Goal: Task Accomplishment & Management: Complete application form

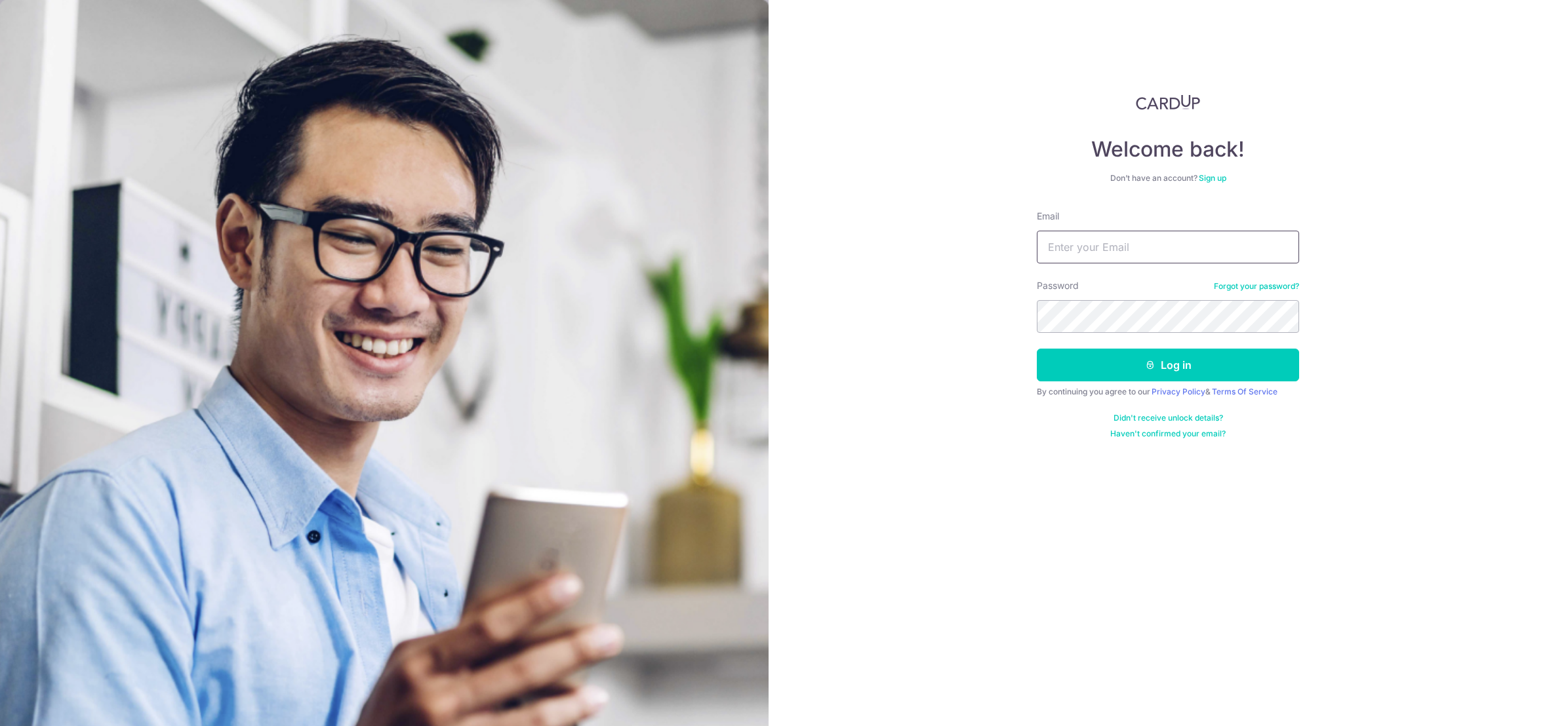
click at [1134, 242] on input "Email" at bounding box center [1168, 247] width 263 height 33
click at [1423, 373] on div "Welcome back! Don’t have an account? Sign up Email Password Forgot your passwor…" at bounding box center [1169, 363] width 801 height 726
click at [1131, 252] on input "Email" at bounding box center [1168, 247] width 263 height 33
paste input "<onlylne@gmail.com"
type input "onlylne@gmail.com"
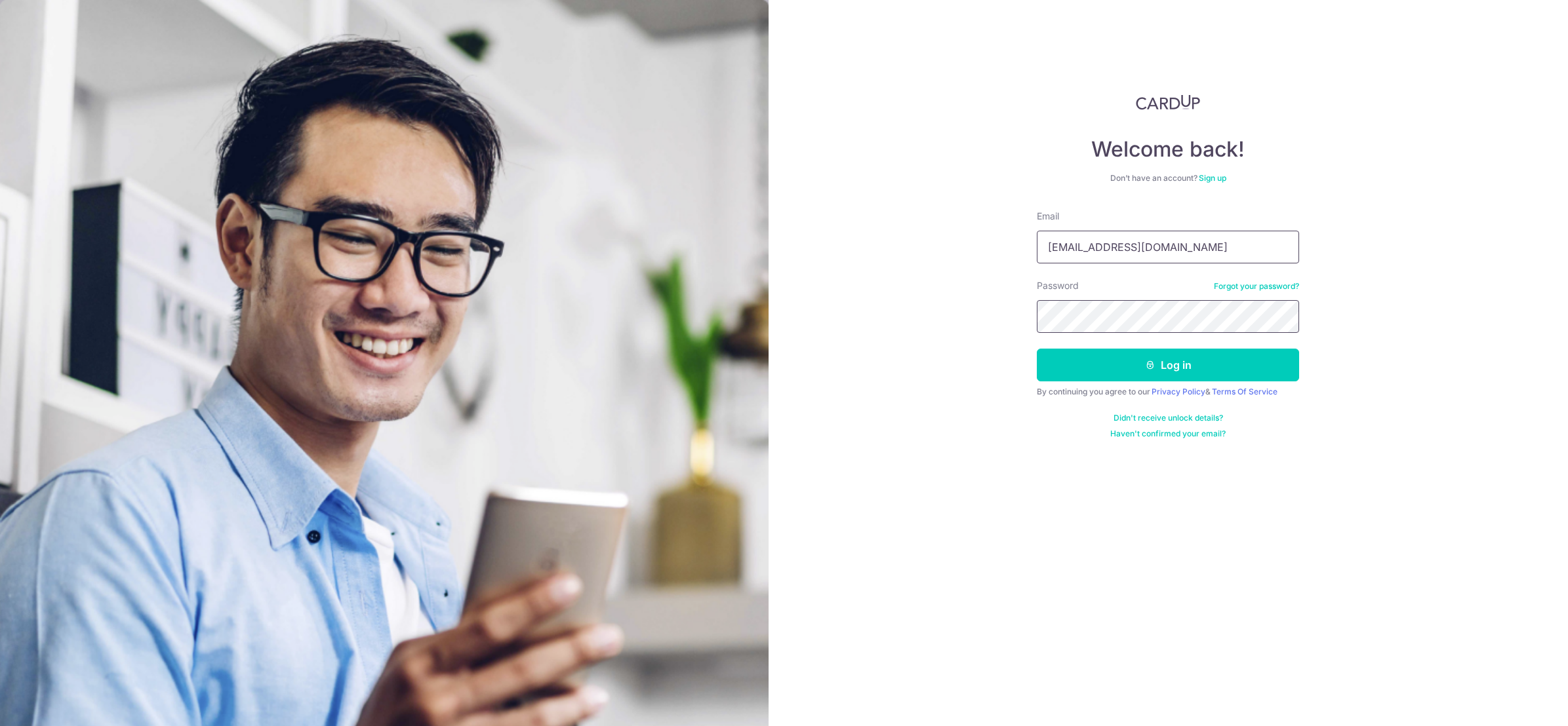
click at [1037, 349] on button "Log in" at bounding box center [1168, 365] width 263 height 33
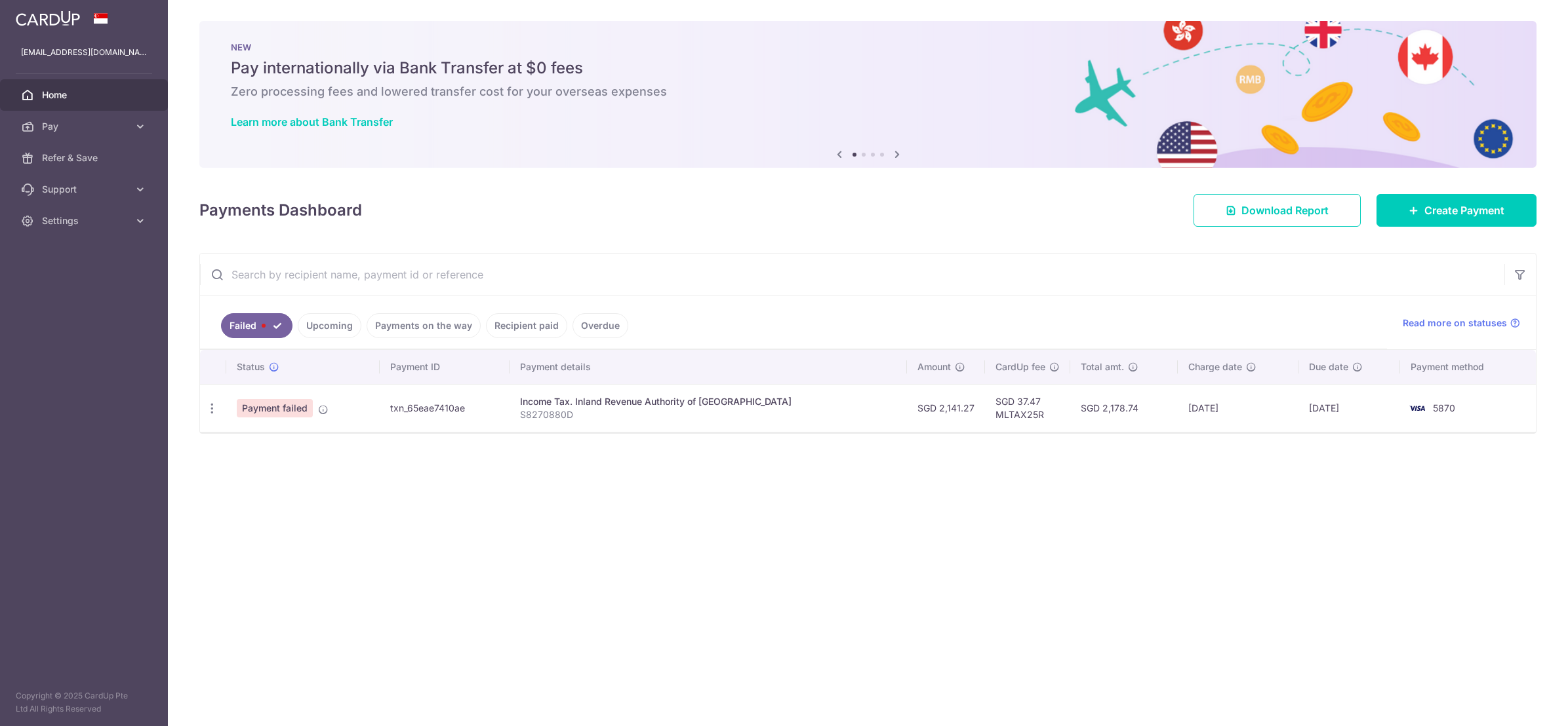
click at [0, 726] on nordpass-portal at bounding box center [0, 726] width 0 height 0
click at [89, 133] on link "Pay" at bounding box center [84, 126] width 168 height 32
click at [50, 226] on span "Cards" at bounding box center [85, 221] width 87 height 13
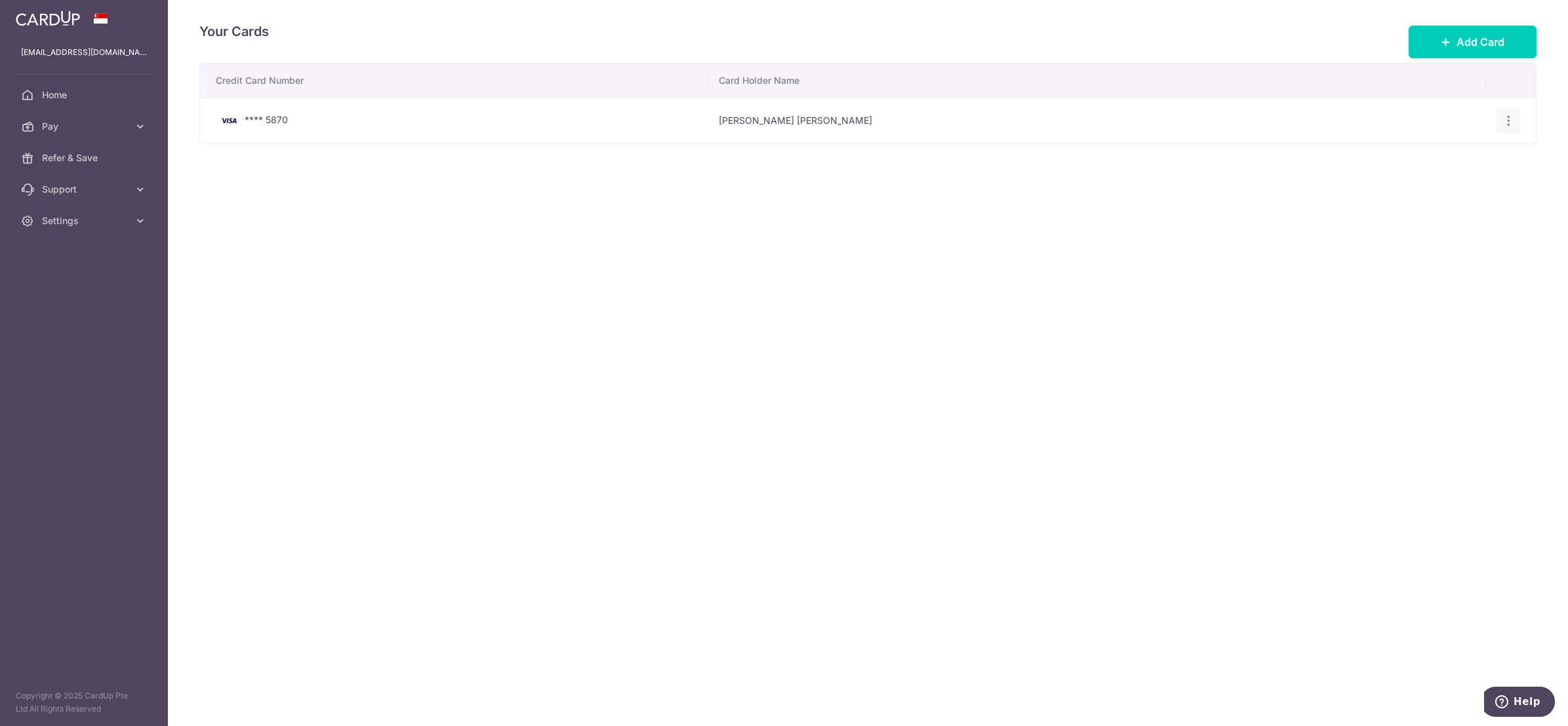
click at [1508, 117] on icon "button" at bounding box center [1509, 121] width 14 height 14
click at [1437, 188] on span "Delete" at bounding box center [1465, 188] width 90 height 15
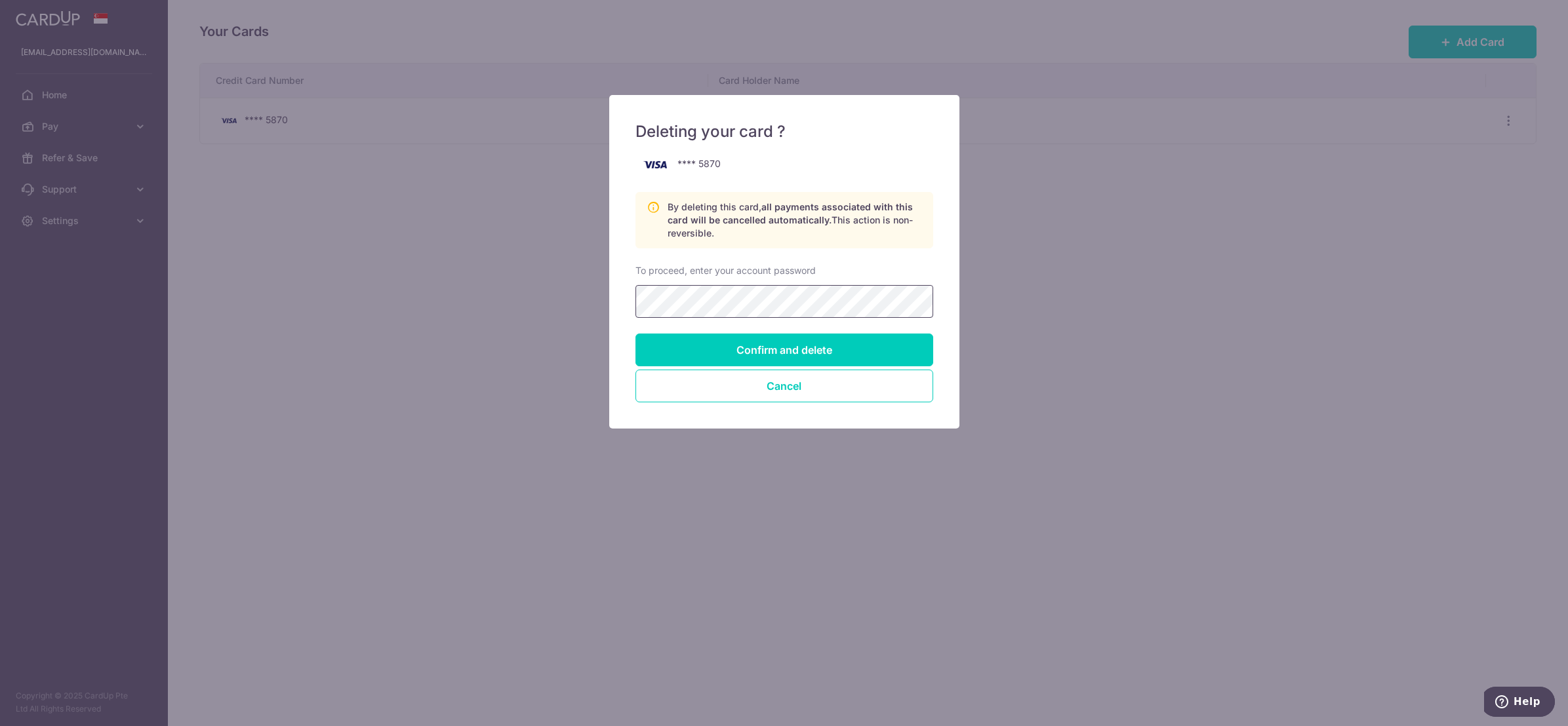
click at [635, 334] on input "Confirm and delete" at bounding box center [784, 350] width 298 height 33
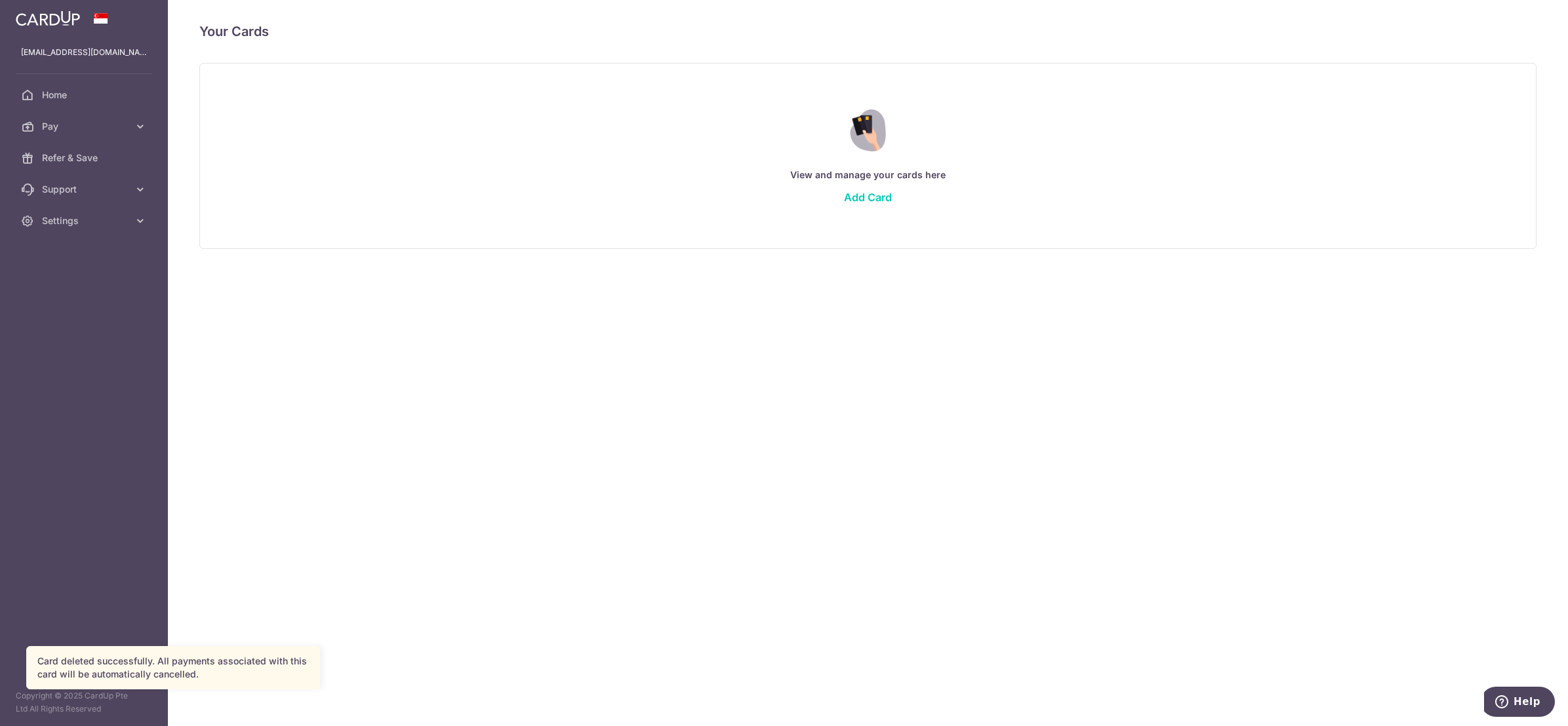
click at [878, 187] on div "View and manage your cards here Add Card" at bounding box center [868, 155] width 1305 height 114
click at [877, 191] on link "Add Card" at bounding box center [868, 197] width 48 height 13
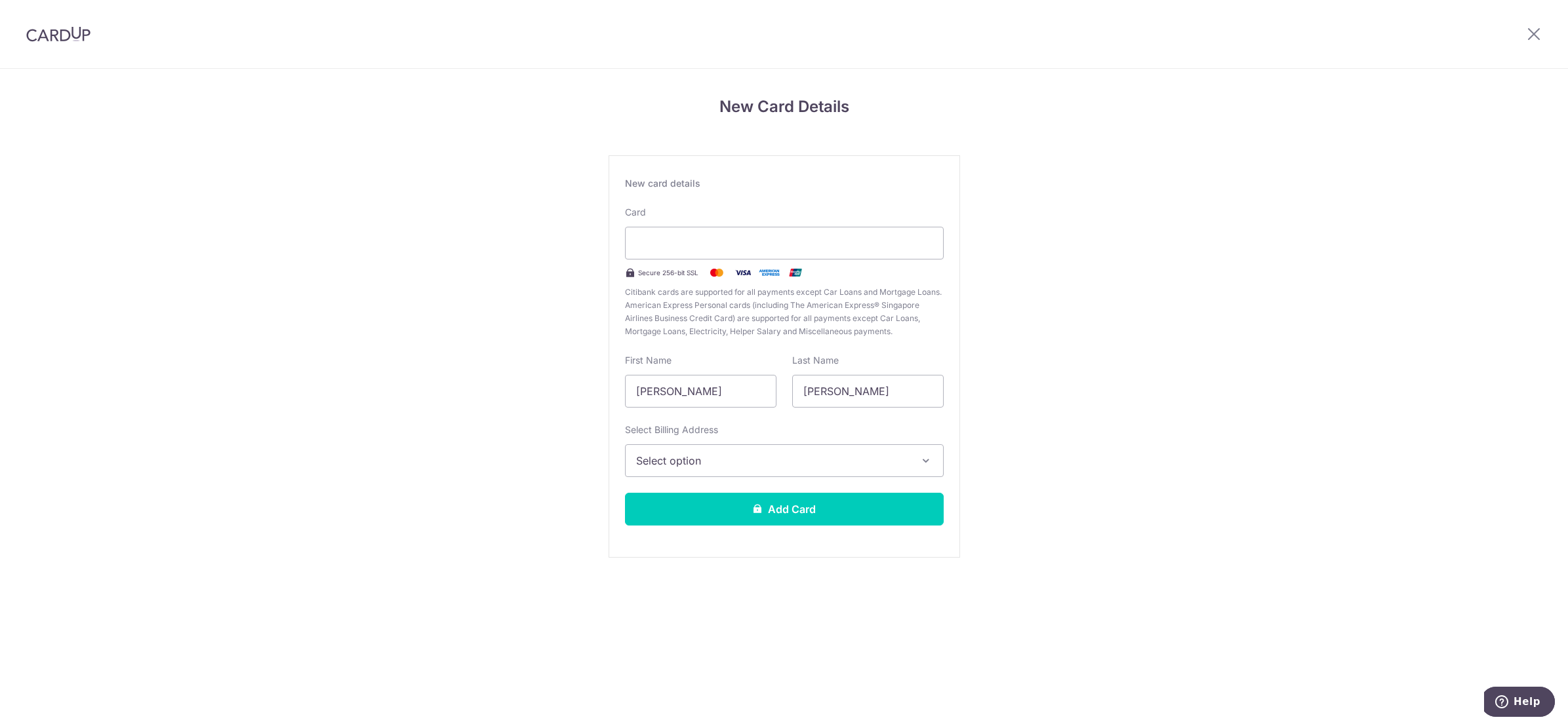
click at [694, 451] on button "Select option" at bounding box center [784, 461] width 318 height 33
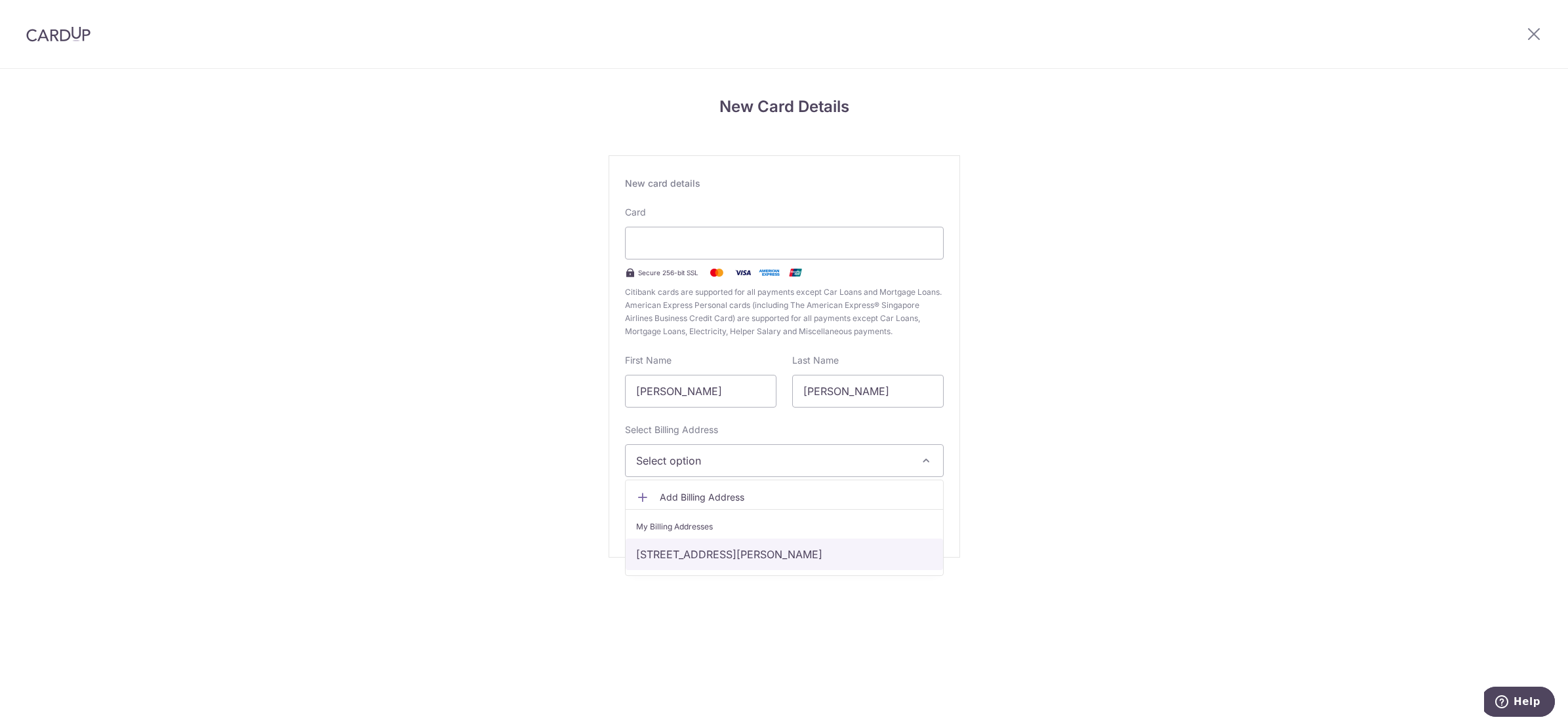
click at [689, 549] on link "[STREET_ADDRESS][PERSON_NAME]" at bounding box center [784, 554] width 318 height 32
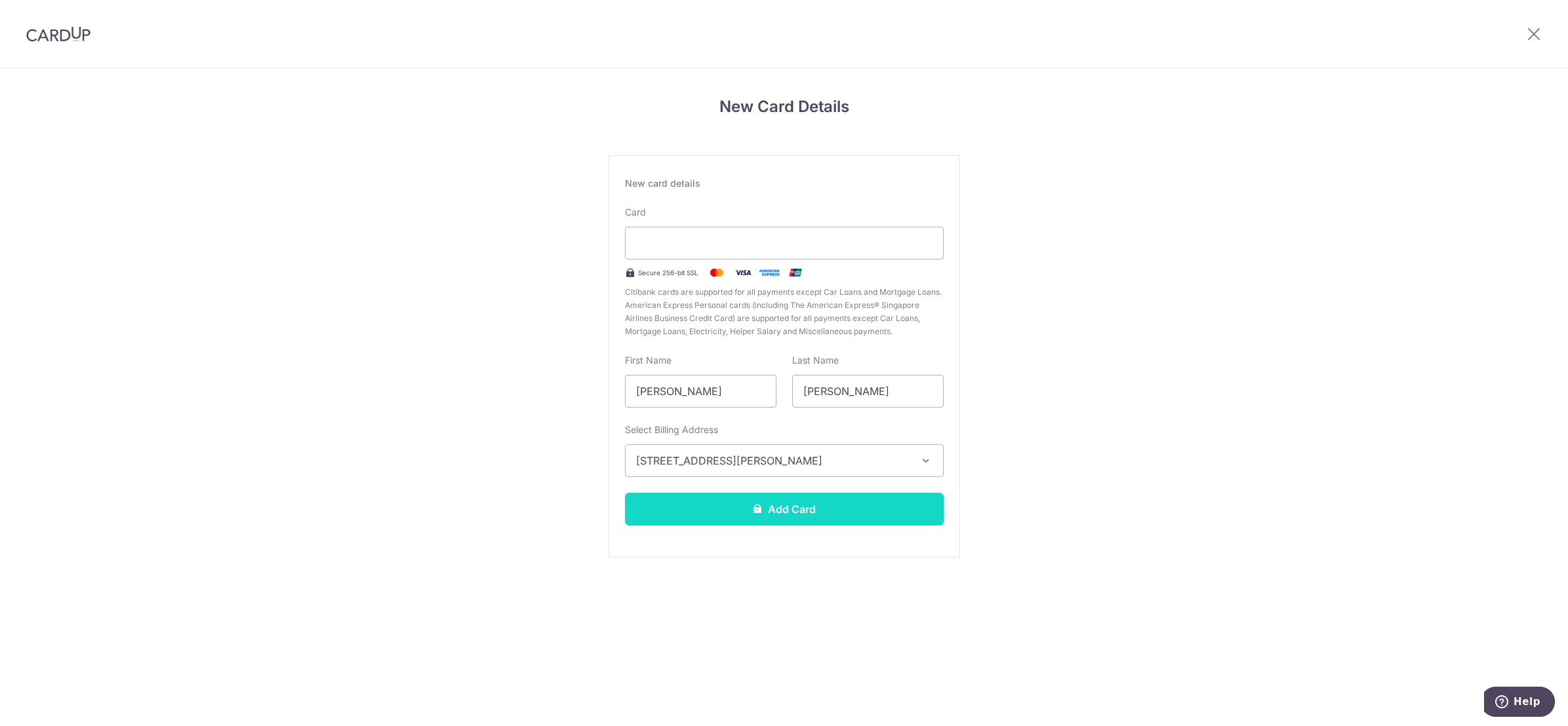
click at [707, 518] on button "Add Card" at bounding box center [784, 509] width 318 height 33
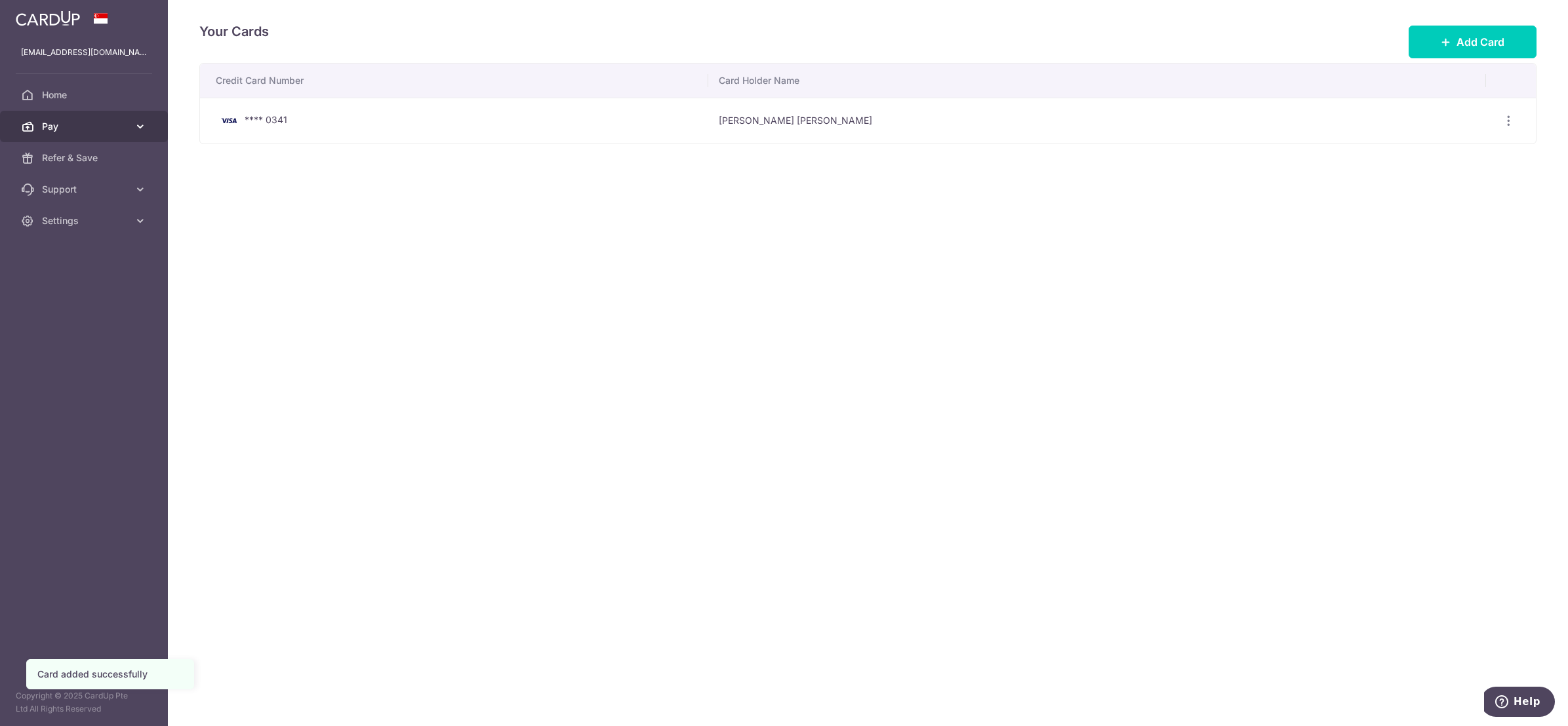
click at [125, 135] on link "Pay" at bounding box center [84, 126] width 168 height 32
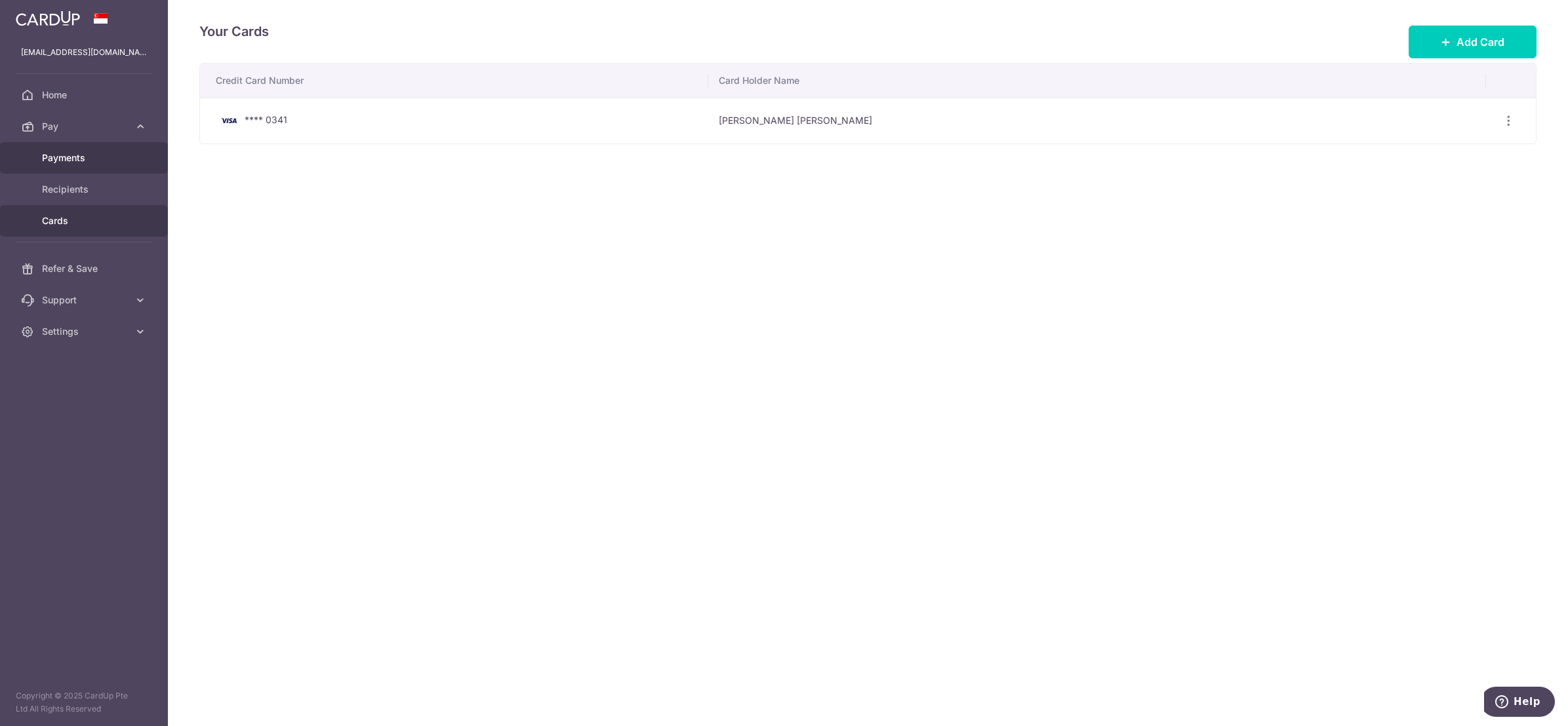
click at [76, 164] on span "Payments" at bounding box center [85, 158] width 87 height 13
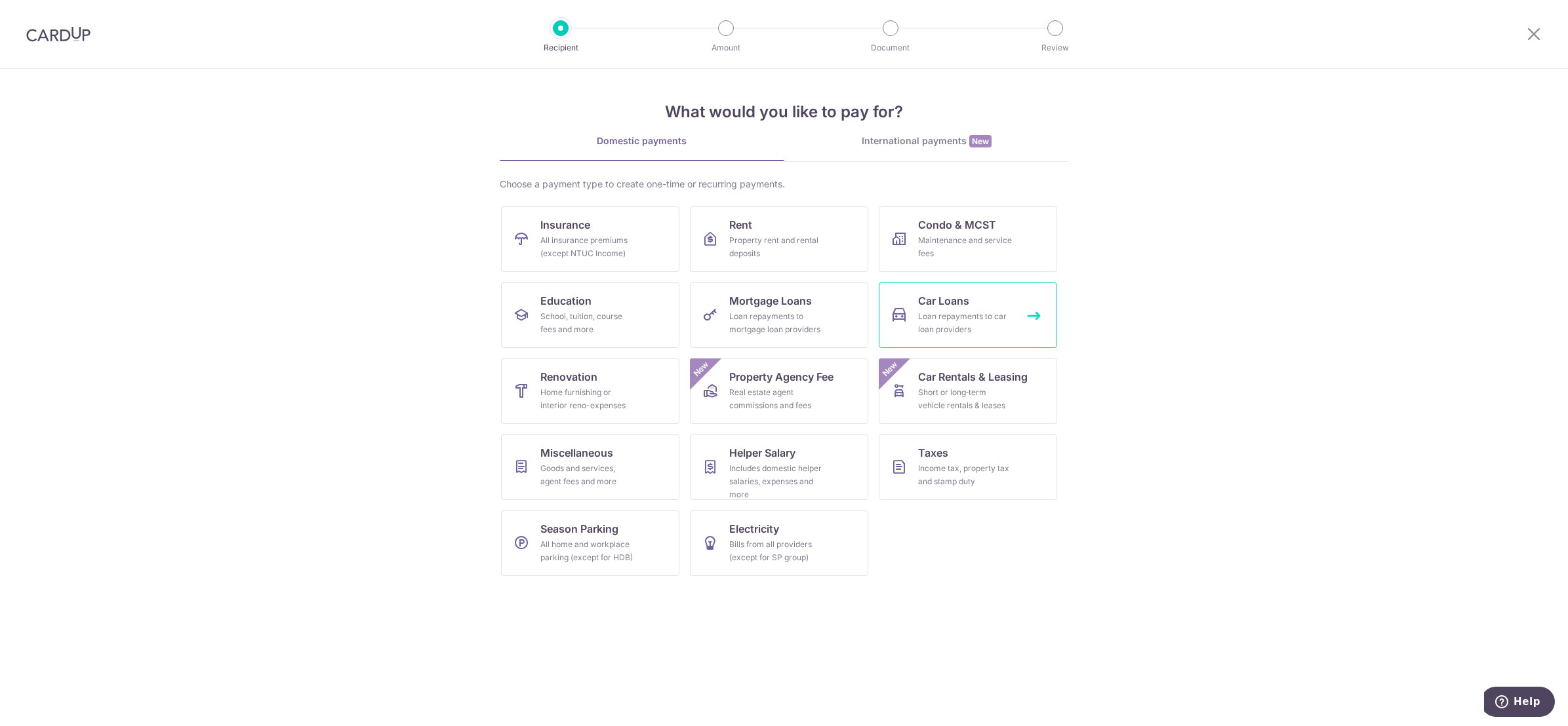
click at [960, 310] on div "Loan repayments to car loan providers" at bounding box center [966, 323] width 95 height 26
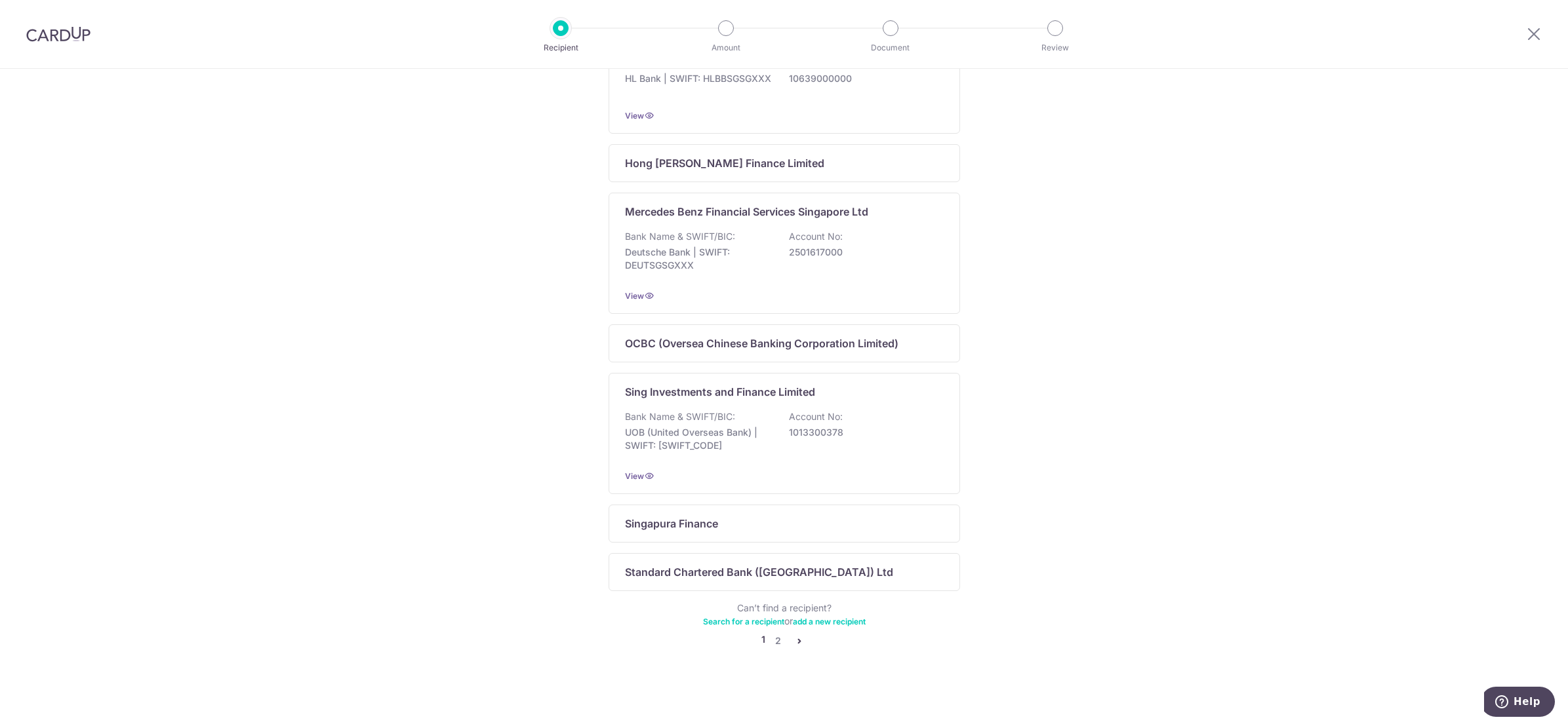
scroll to position [674, 0]
